Goal: Find specific page/section: Find specific page/section

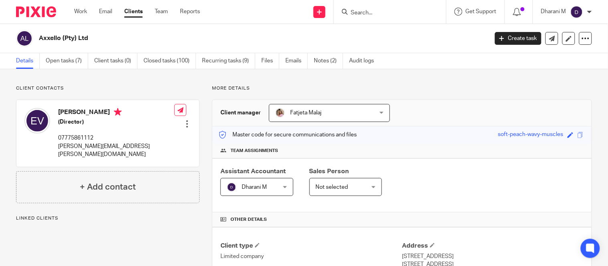
click at [365, 10] on input "Search" at bounding box center [386, 13] width 72 height 7
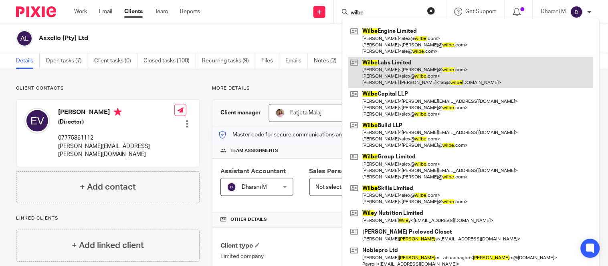
type input "wilbe"
click at [393, 75] on link at bounding box center [470, 73] width 245 height 32
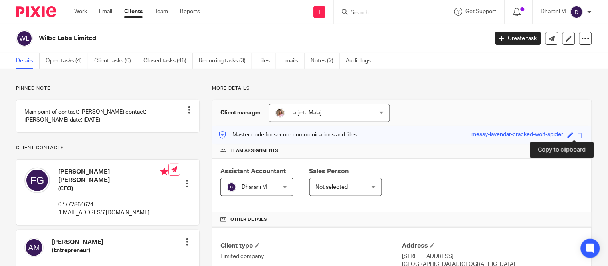
click at [577, 133] on span at bounding box center [580, 135] width 6 height 6
